Goal: Information Seeking & Learning: Learn about a topic

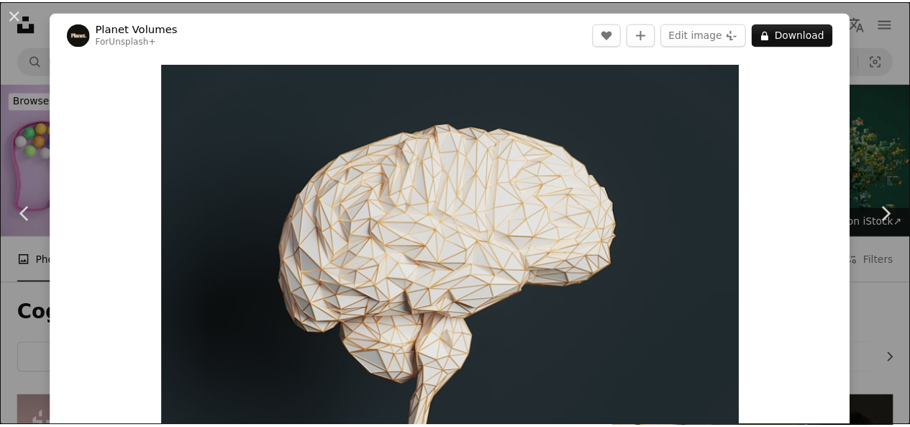
scroll to position [5648, 0]
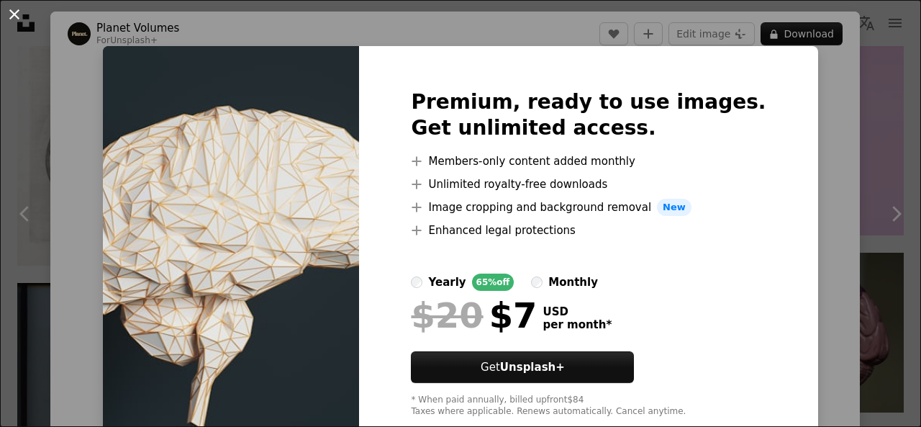
click at [12, 17] on button "An X shape" at bounding box center [14, 14] width 17 height 17
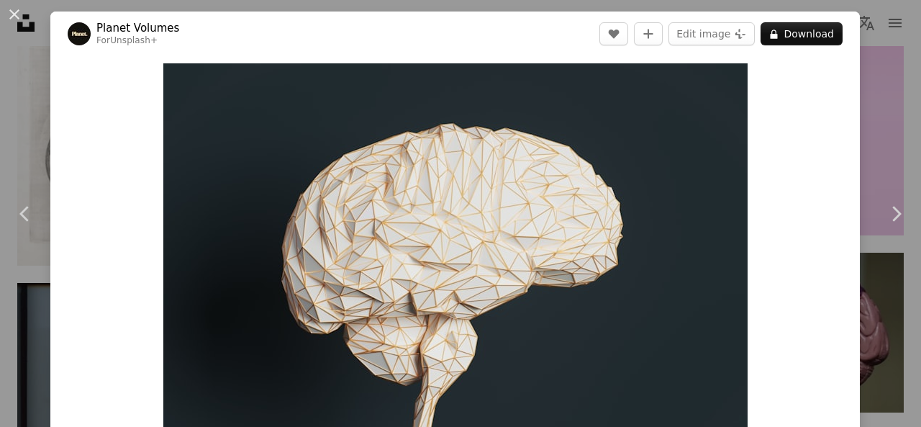
click at [12, 17] on button "An X shape" at bounding box center [14, 14] width 17 height 17
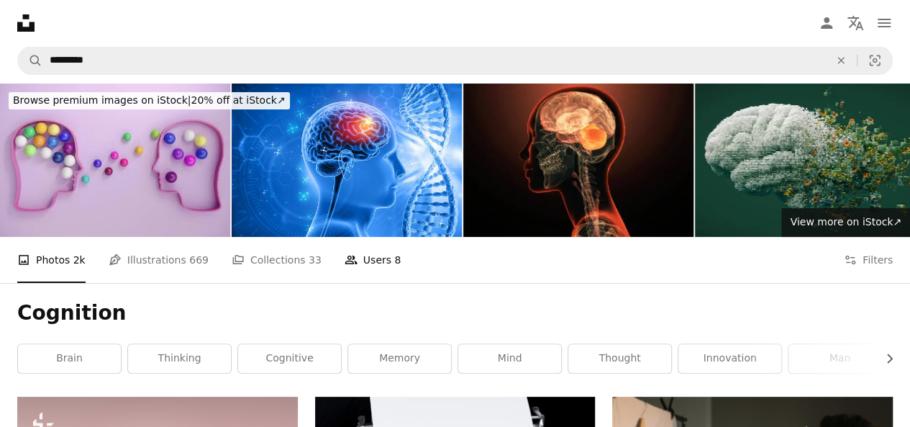
click at [356, 237] on link "People Users 8" at bounding box center [373, 260] width 57 height 46
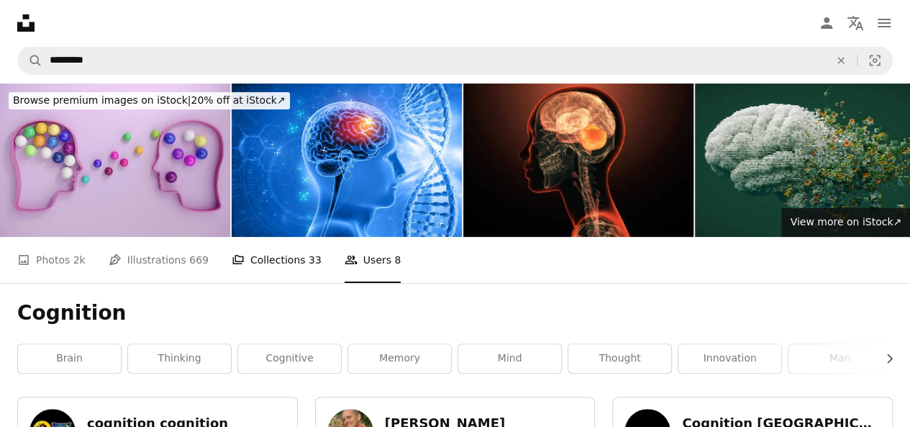
click at [273, 237] on link "A stack of folders Collections 33" at bounding box center [277, 260] width 90 height 46
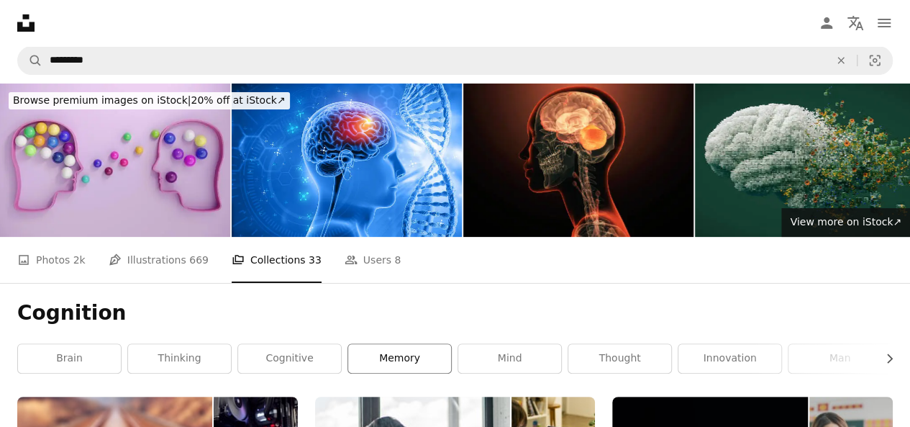
click at [387, 344] on link "memory" at bounding box center [399, 358] width 103 height 29
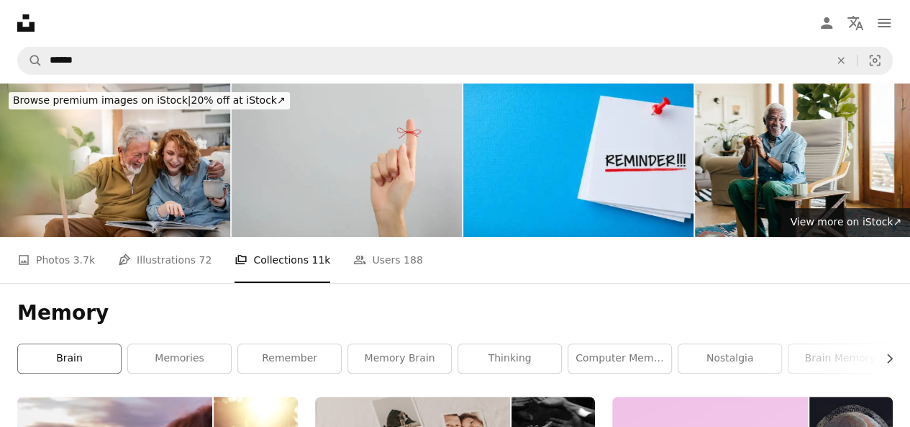
click at [73, 344] on link "brain" at bounding box center [69, 358] width 103 height 29
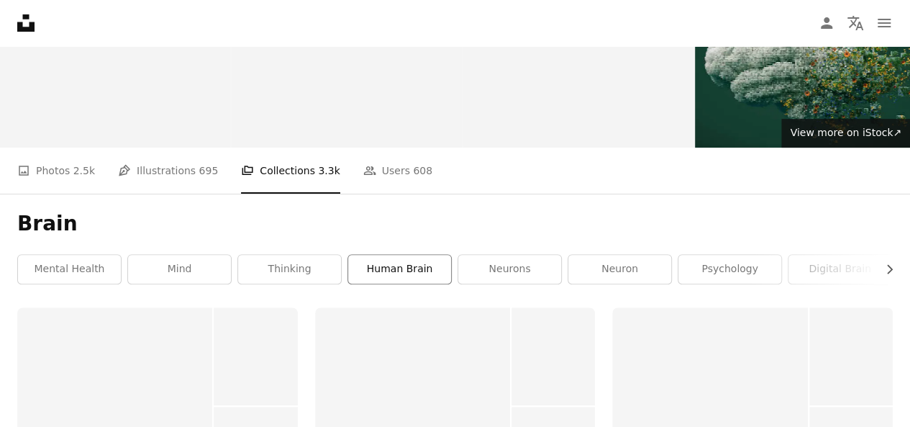
scroll to position [117, 0]
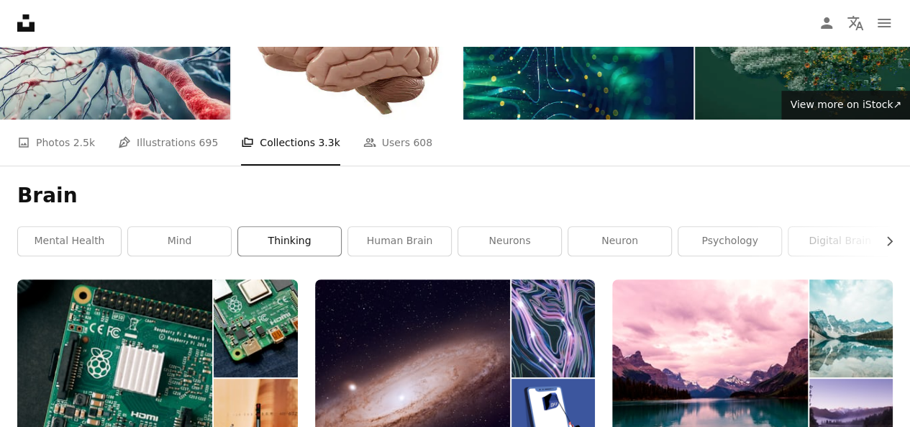
click at [297, 227] on link "thinking" at bounding box center [289, 241] width 103 height 29
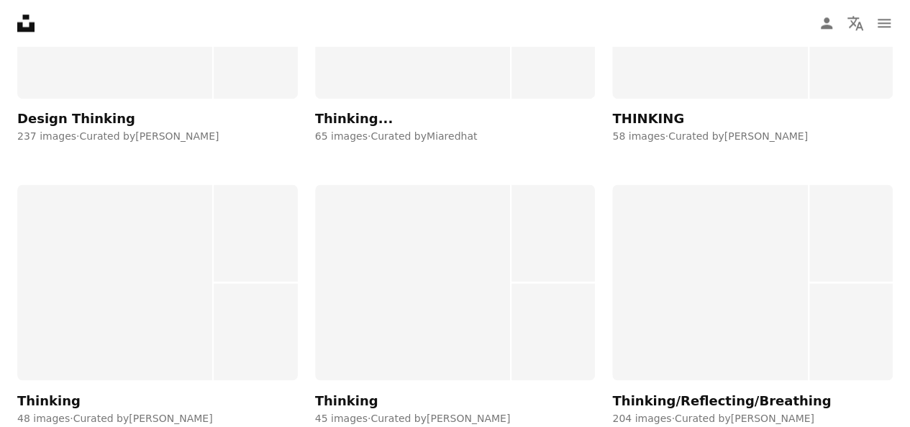
scroll to position [692, 0]
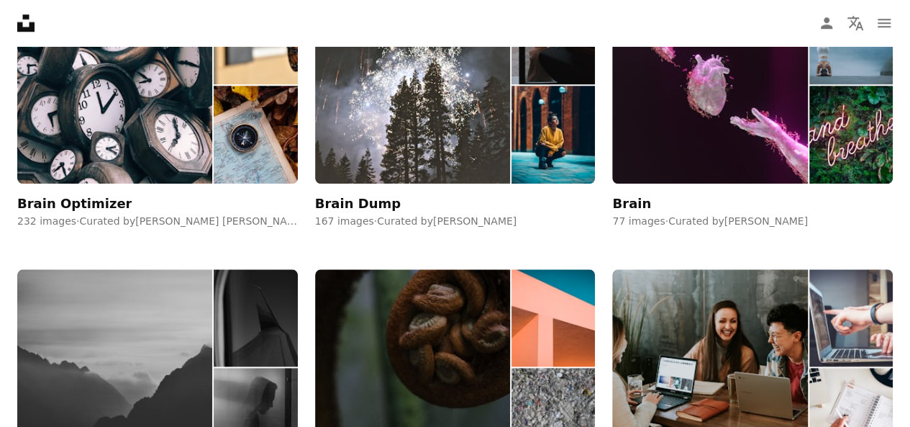
scroll to position [117, 0]
